Goal: Task Accomplishment & Management: Complete application form

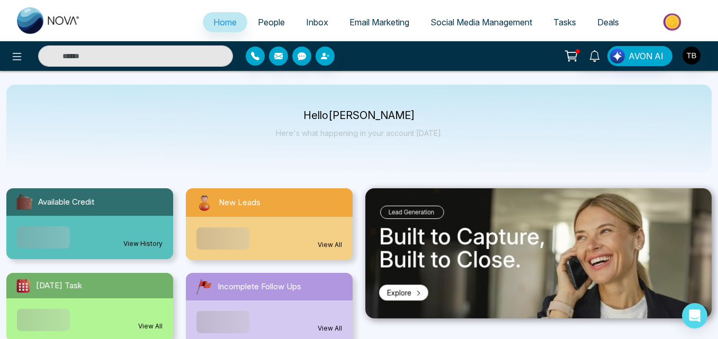
select select "*"
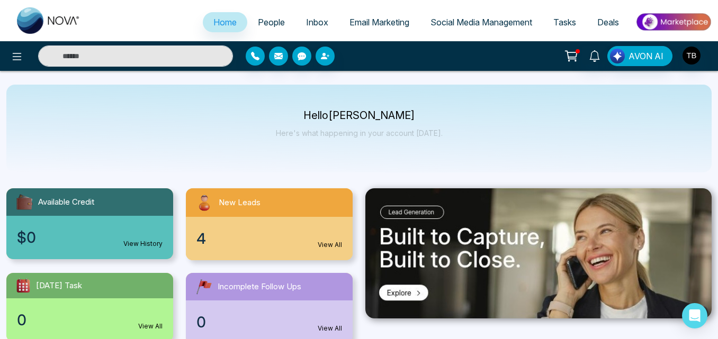
click at [270, 21] on span "People" at bounding box center [271, 22] width 27 height 11
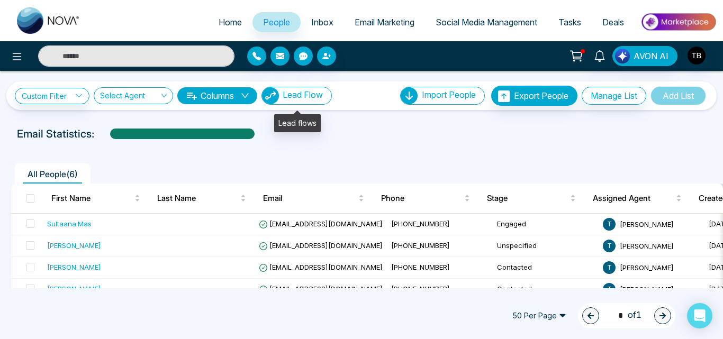
click at [314, 100] on span "Lead Flow" at bounding box center [303, 95] width 40 height 11
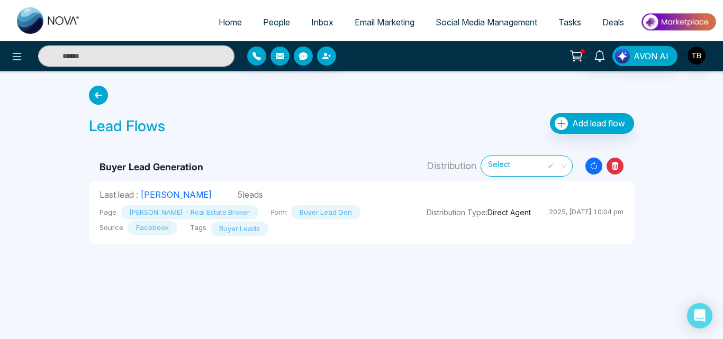
click at [595, 170] on icon "Resync Leads" at bounding box center [594, 166] width 17 height 17
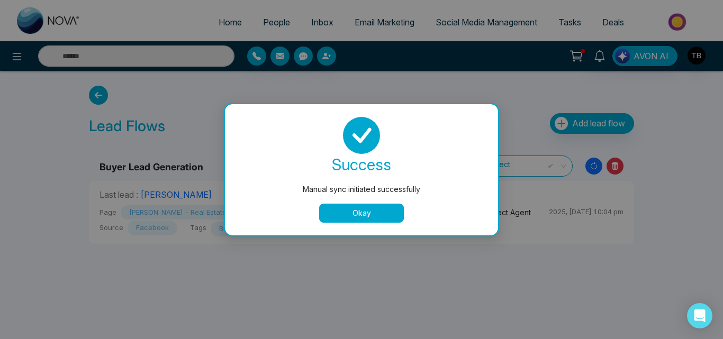
click at [351, 218] on button "Okay" at bounding box center [361, 213] width 85 height 19
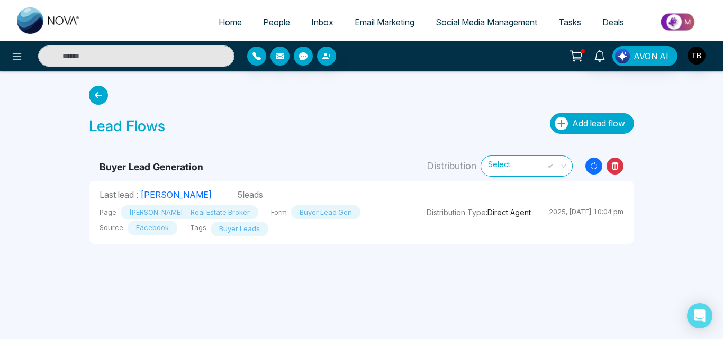
click at [576, 127] on span "Add lead flow" at bounding box center [598, 123] width 53 height 11
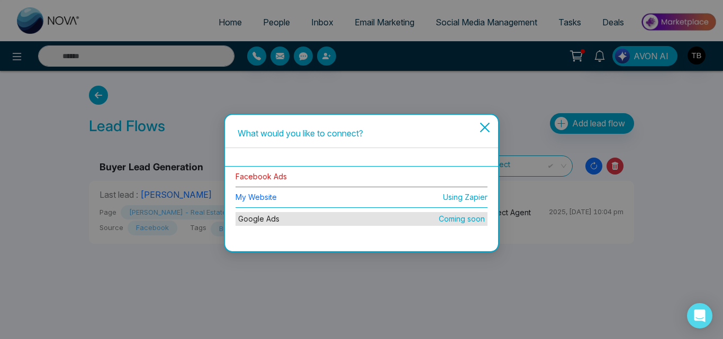
click at [272, 180] on link "Facebook Ads" at bounding box center [261, 176] width 51 height 9
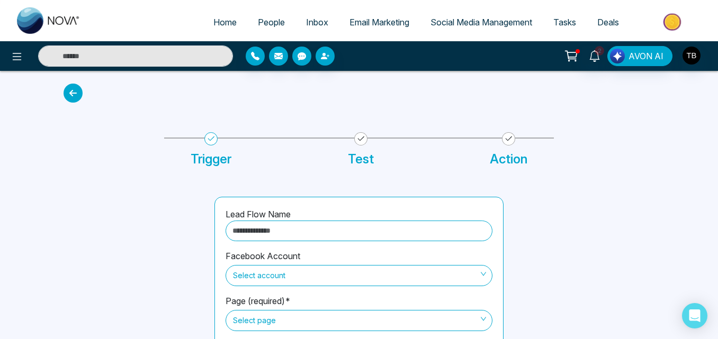
click at [312, 230] on input "text" at bounding box center [359, 231] width 267 height 21
type input "**********"
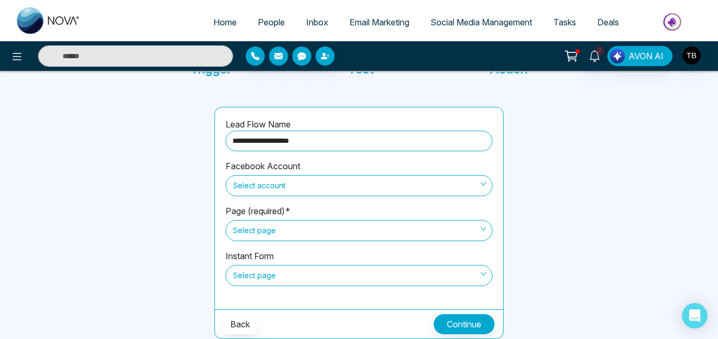
click at [265, 184] on span "Select account" at bounding box center [359, 186] width 252 height 18
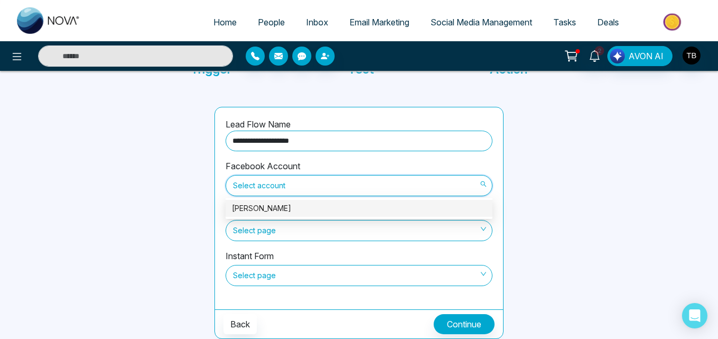
click at [271, 210] on div "[PERSON_NAME]" at bounding box center [359, 209] width 254 height 12
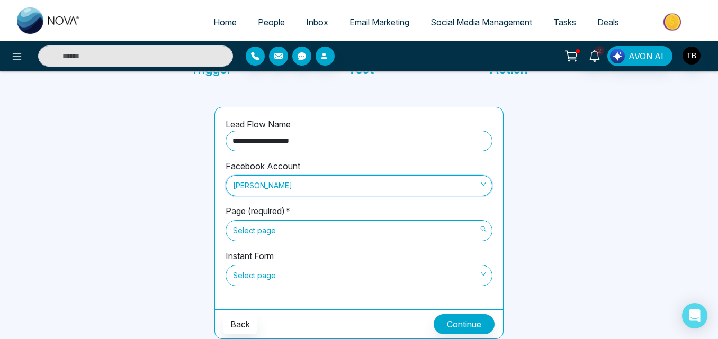
click at [294, 227] on span "Select page" at bounding box center [359, 231] width 252 height 18
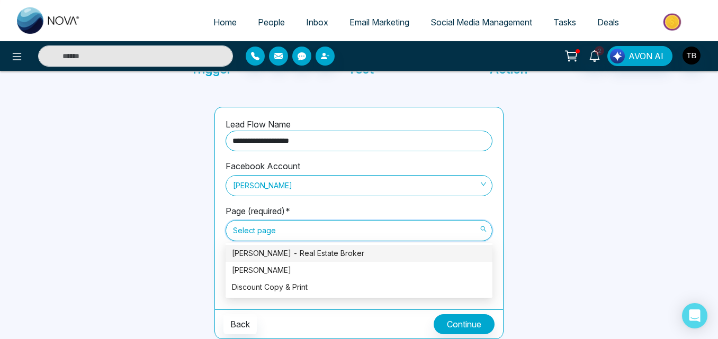
click at [294, 253] on div "[PERSON_NAME] - Real Estate Broker" at bounding box center [359, 254] width 254 height 12
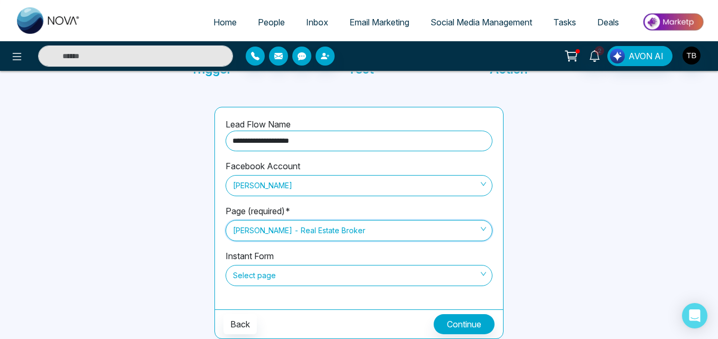
click at [292, 272] on span "Select page" at bounding box center [359, 276] width 252 height 18
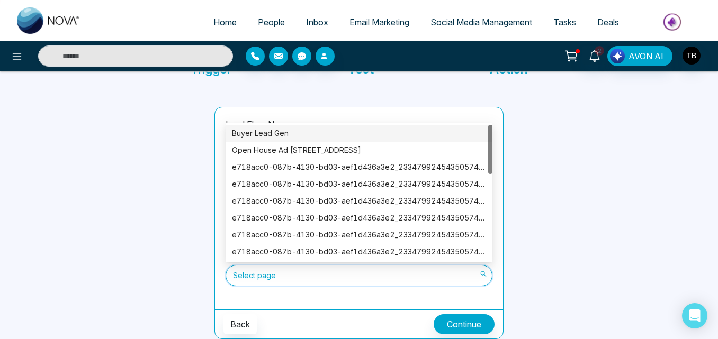
click at [266, 133] on div "Buyer Lead Gen" at bounding box center [359, 134] width 254 height 12
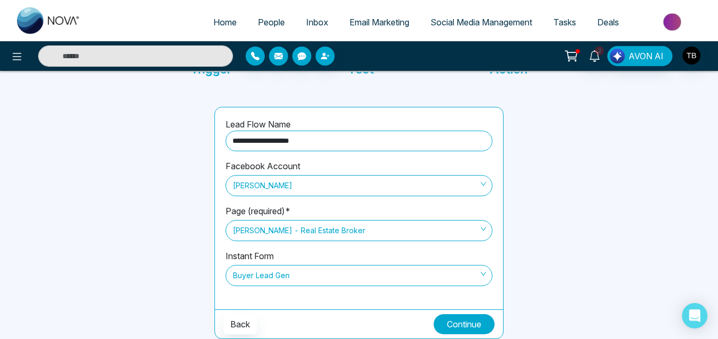
click at [465, 325] on button "Continue" at bounding box center [464, 325] width 61 height 20
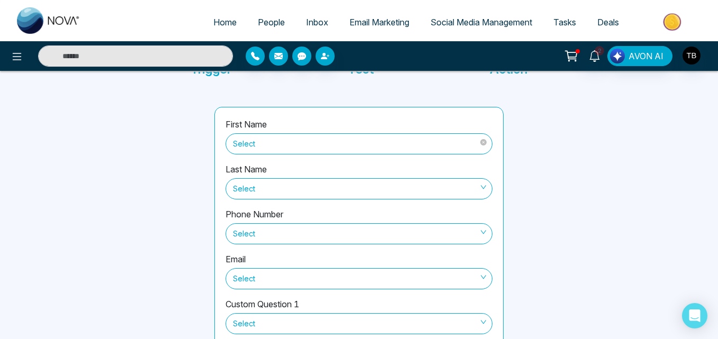
click at [325, 140] on span "Select" at bounding box center [359, 144] width 252 height 18
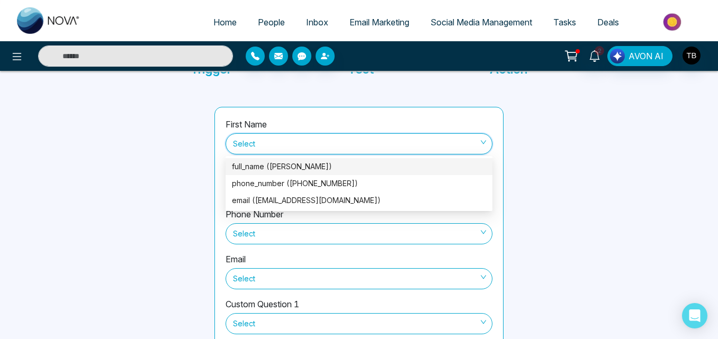
click at [287, 165] on div "full_name ([PERSON_NAME])" at bounding box center [359, 167] width 254 height 12
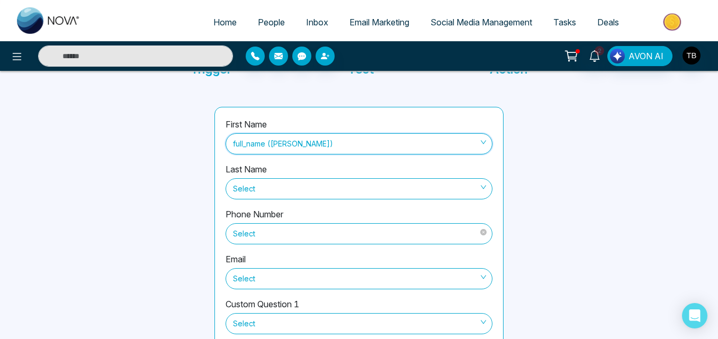
click at [305, 237] on span "Select" at bounding box center [359, 234] width 252 height 18
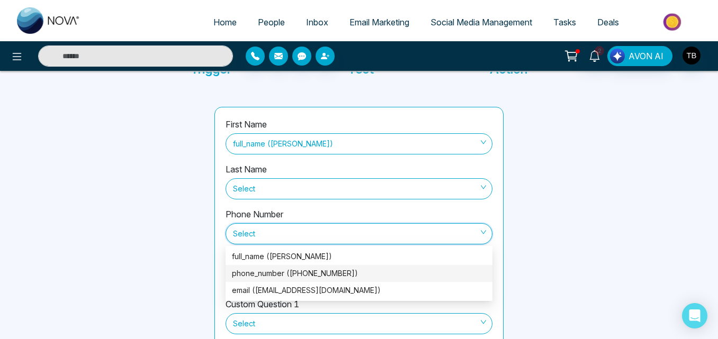
click at [281, 272] on div "phone_number ([PHONE_NUMBER])" at bounding box center [359, 274] width 254 height 12
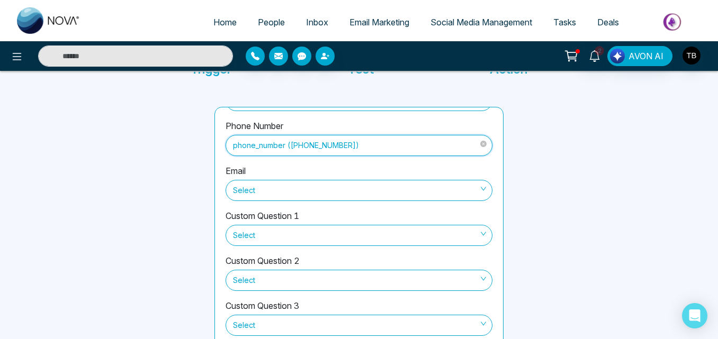
scroll to position [117, 0]
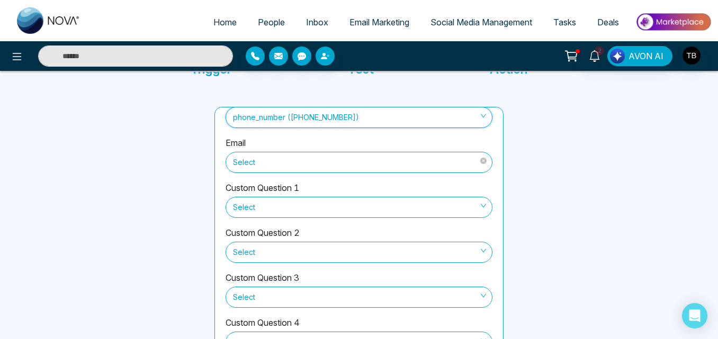
click at [301, 168] on span "Select" at bounding box center [359, 163] width 252 height 18
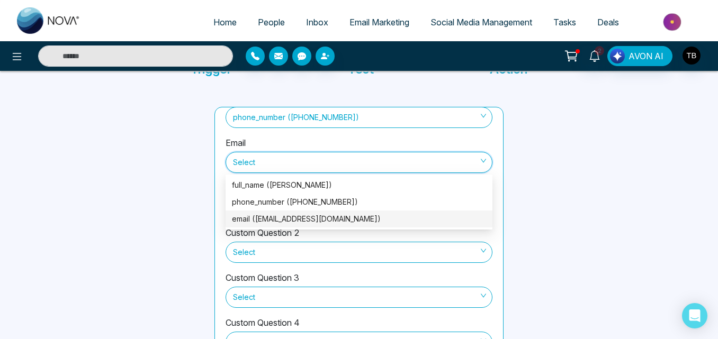
click at [271, 220] on div "email ([EMAIL_ADDRESS][DOMAIN_NAME])" at bounding box center [359, 219] width 254 height 12
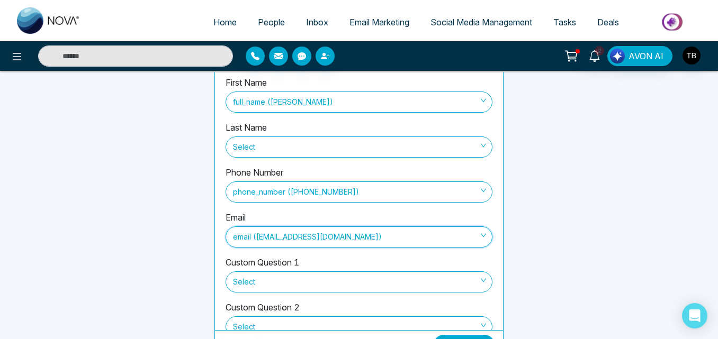
scroll to position [153, 0]
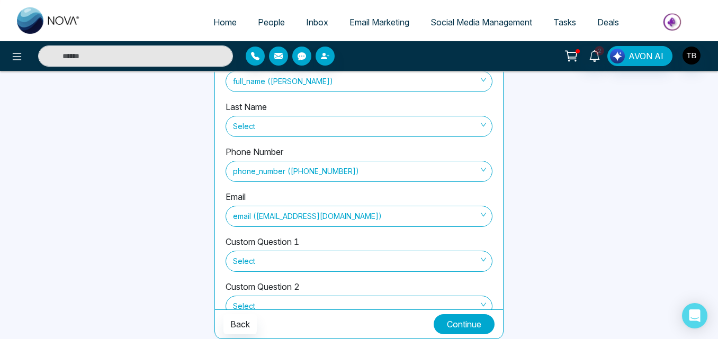
click at [455, 319] on button "Continue" at bounding box center [464, 325] width 61 height 20
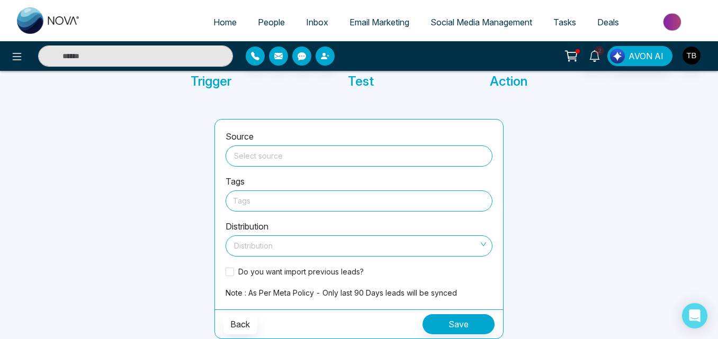
click at [345, 155] on input "search" at bounding box center [359, 154] width 254 height 16
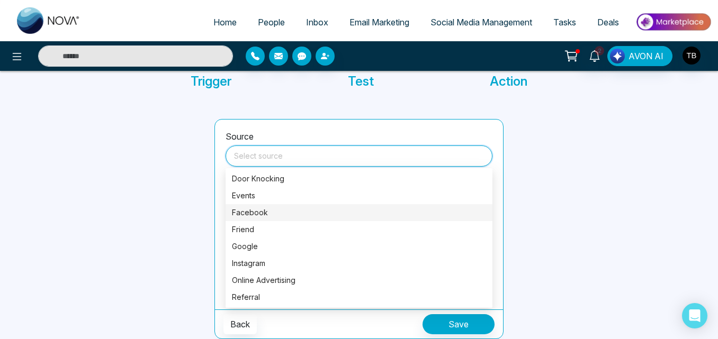
click at [239, 216] on div "Facebook" at bounding box center [359, 213] width 254 height 12
type input "********"
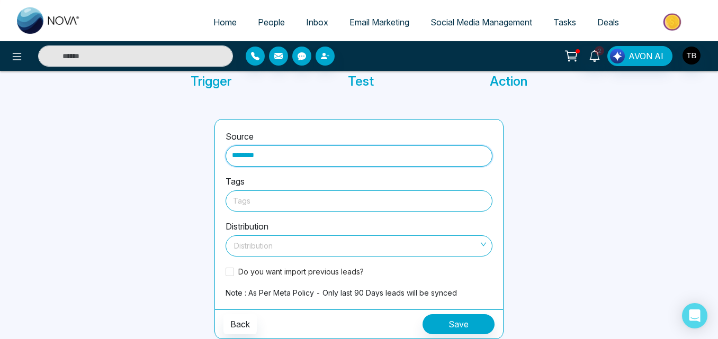
click at [258, 195] on div at bounding box center [359, 200] width 252 height 13
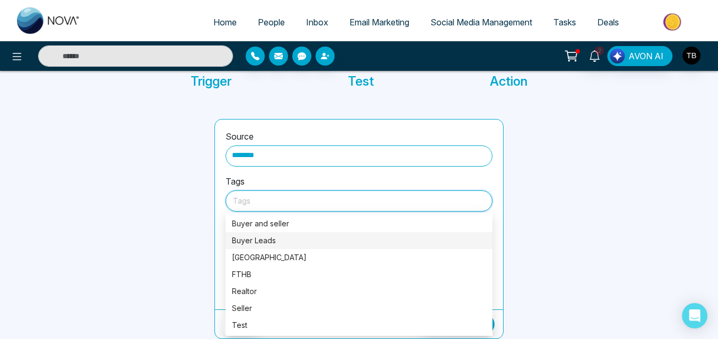
click at [262, 236] on div "Buyer Leads" at bounding box center [359, 241] width 254 height 12
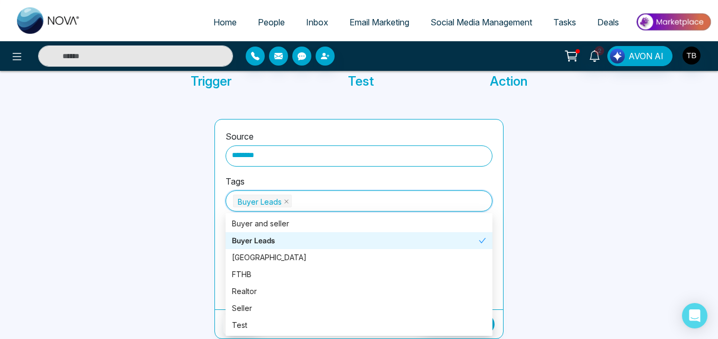
click at [172, 232] on div at bounding box center [132, 229] width 151 height 220
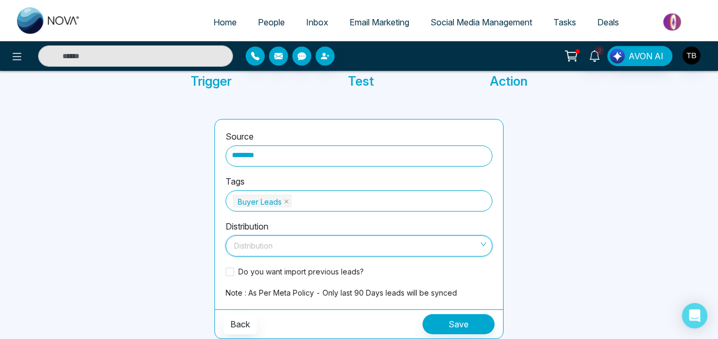
click at [260, 244] on input "search" at bounding box center [355, 244] width 247 height 16
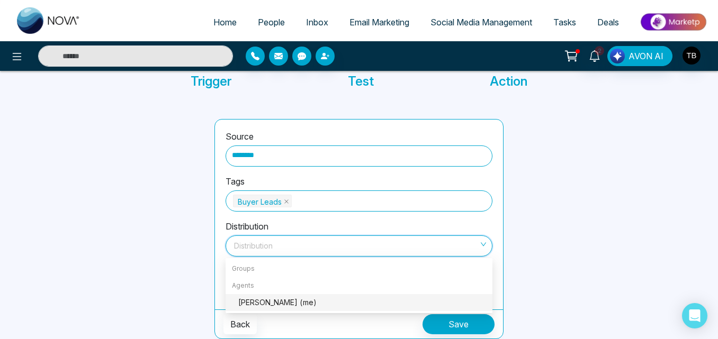
click at [249, 296] on div "[PERSON_NAME] (me)" at bounding box center [359, 302] width 267 height 17
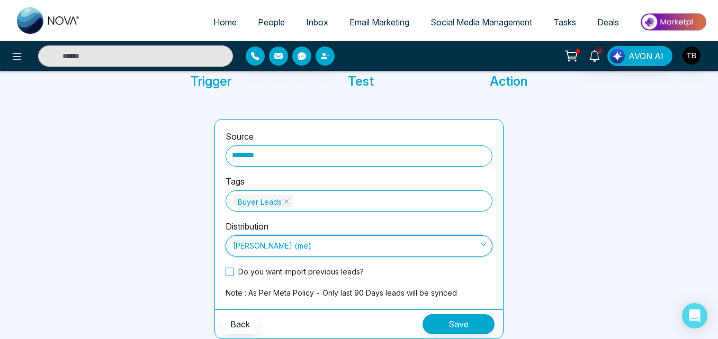
click at [230, 272] on span at bounding box center [230, 272] width 8 height 8
click at [446, 321] on button "Save" at bounding box center [459, 325] width 72 height 20
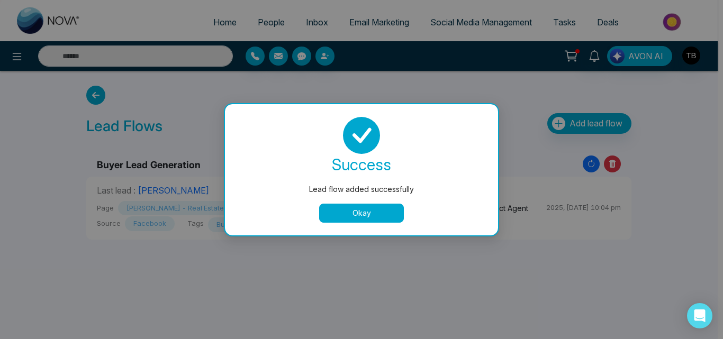
click at [348, 211] on button "Okay" at bounding box center [361, 213] width 85 height 19
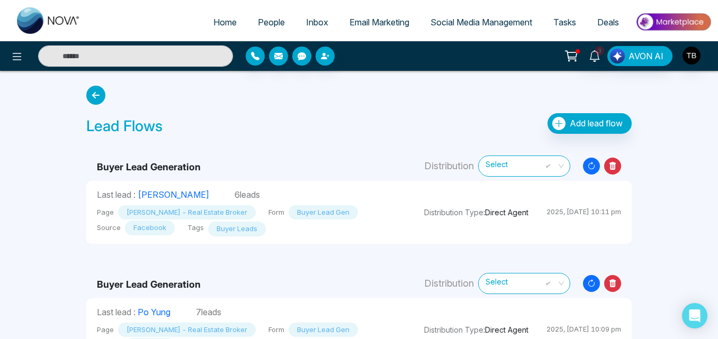
click at [608, 287] on icon at bounding box center [612, 283] width 17 height 17
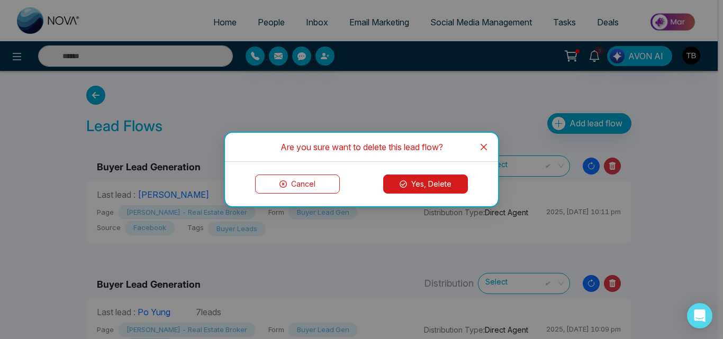
click at [436, 191] on button "Yes, Delete" at bounding box center [425, 184] width 85 height 19
